Goal: Task Accomplishment & Management: Manage account settings

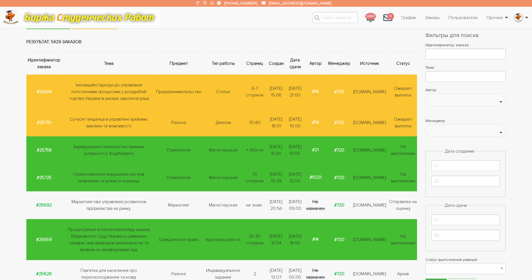
scroll to position [42, 0]
click at [502, 57] on link "Выйти" at bounding box center [501, 57] width 55 height 11
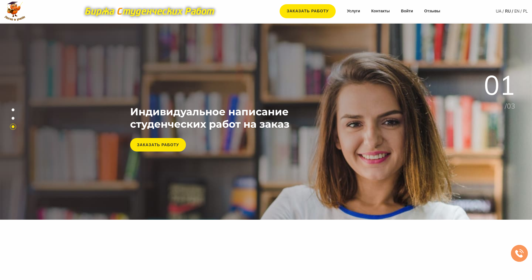
click at [414, 10] on nav "Заказать работу Услуги Контакты Войти Отзывы" at bounding box center [359, 11] width 171 height 14
click at [406, 13] on link "Войти" at bounding box center [407, 11] width 12 height 6
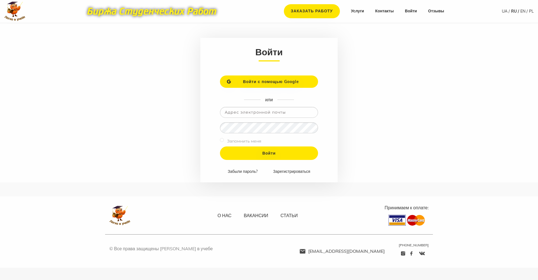
type input "adminlegkko@ukr.net"
click at [282, 116] on input "adminlegkko@ukr.net" at bounding box center [269, 112] width 98 height 11
drag, startPoint x: 51, startPoint y: 85, endPoint x: 52, endPoint y: 6, distance: 79.3
click at [47, 76] on main "Войти Войти с помощью Google или adminlegkko@ukr.net Запомнить меня Войти Забыл…" at bounding box center [269, 103] width 538 height 159
